Goal: Information Seeking & Learning: Learn about a topic

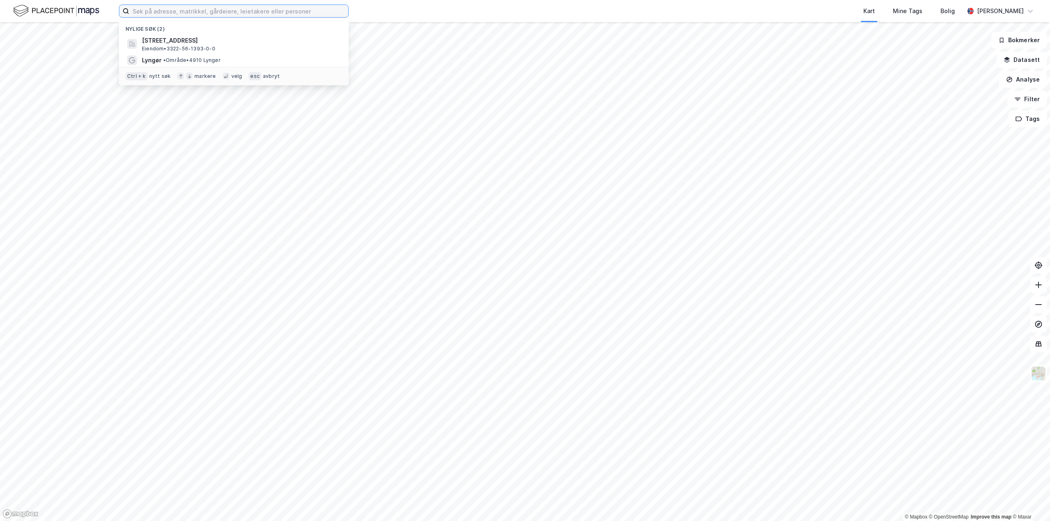
click at [164, 12] on input at bounding box center [238, 11] width 219 height 12
paste input "Nedre Storgate"
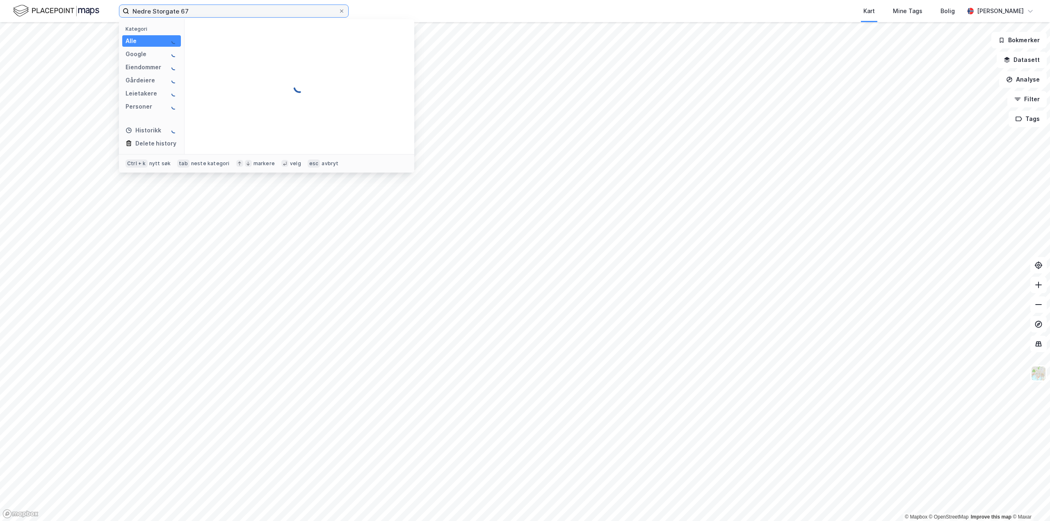
type input "Nedre Storgate 67"
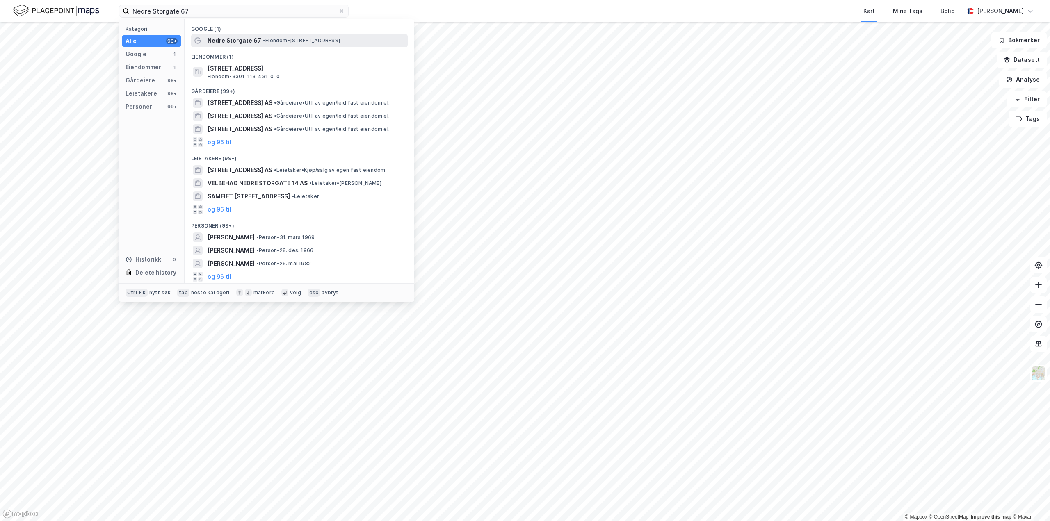
click at [231, 37] on span "Nedre Storgate 67" at bounding box center [235, 41] width 54 height 10
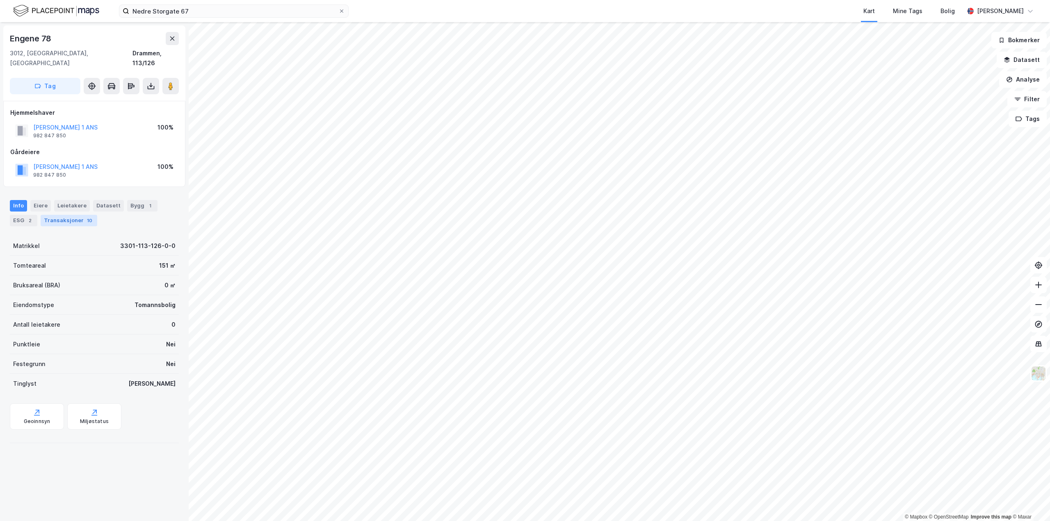
click at [79, 215] on div "Transaksjoner 10" at bounding box center [69, 220] width 57 height 11
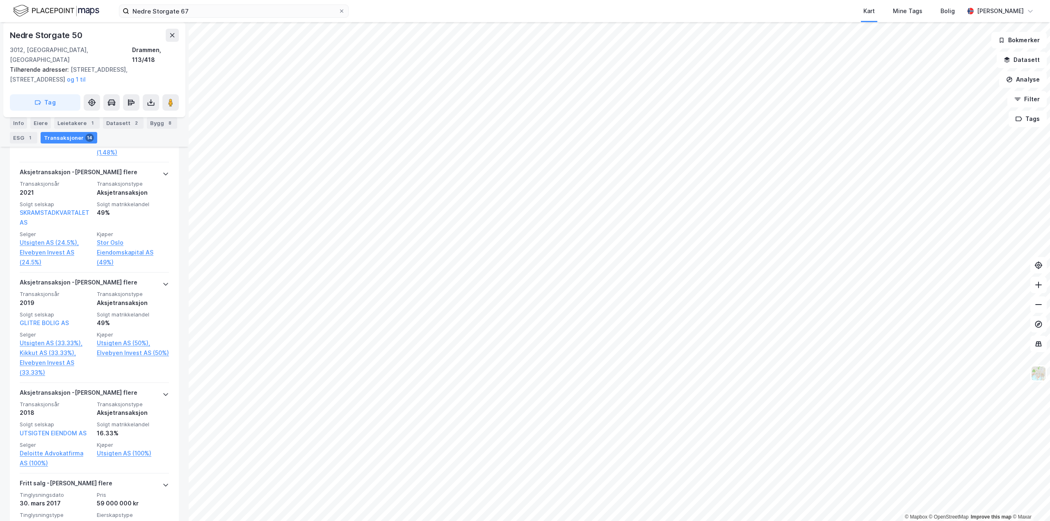
scroll to position [984, 0]
